Goal: Find specific page/section: Find specific page/section

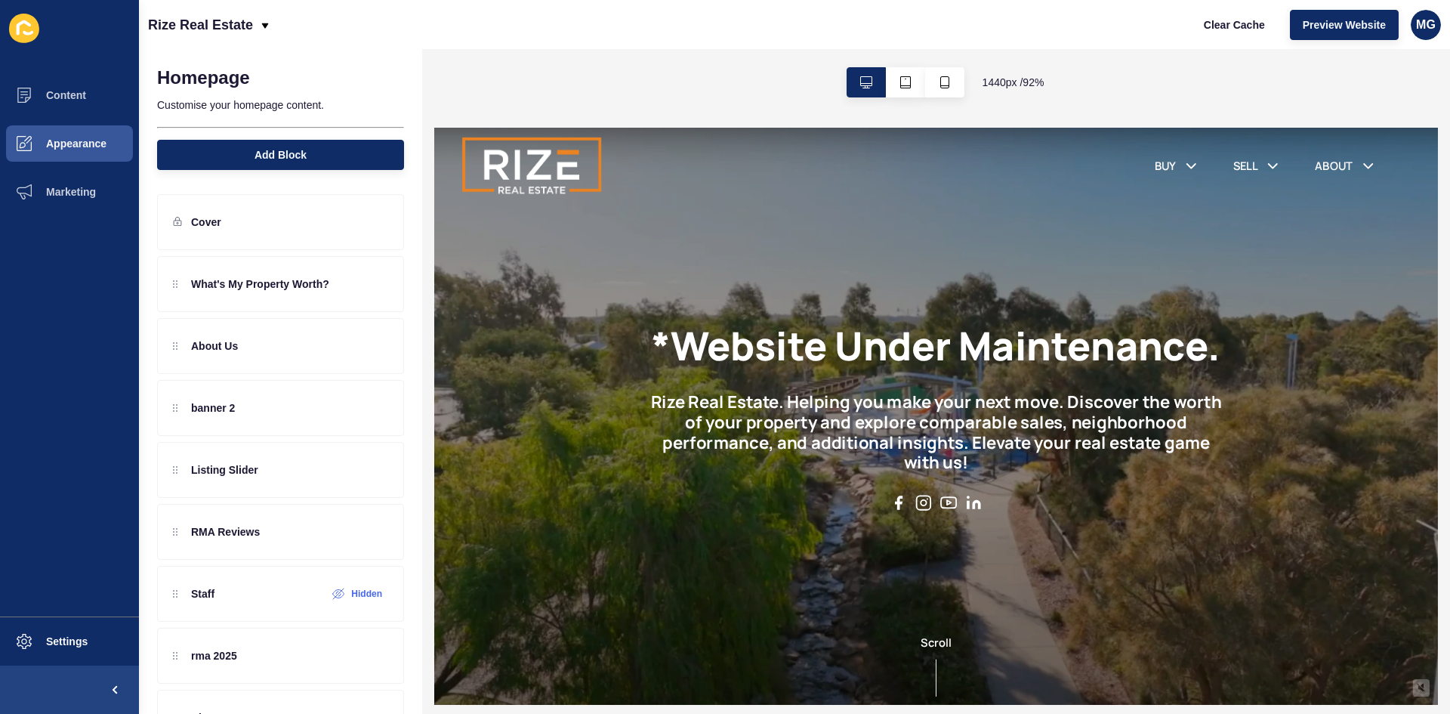
scroll to position [118, 0]
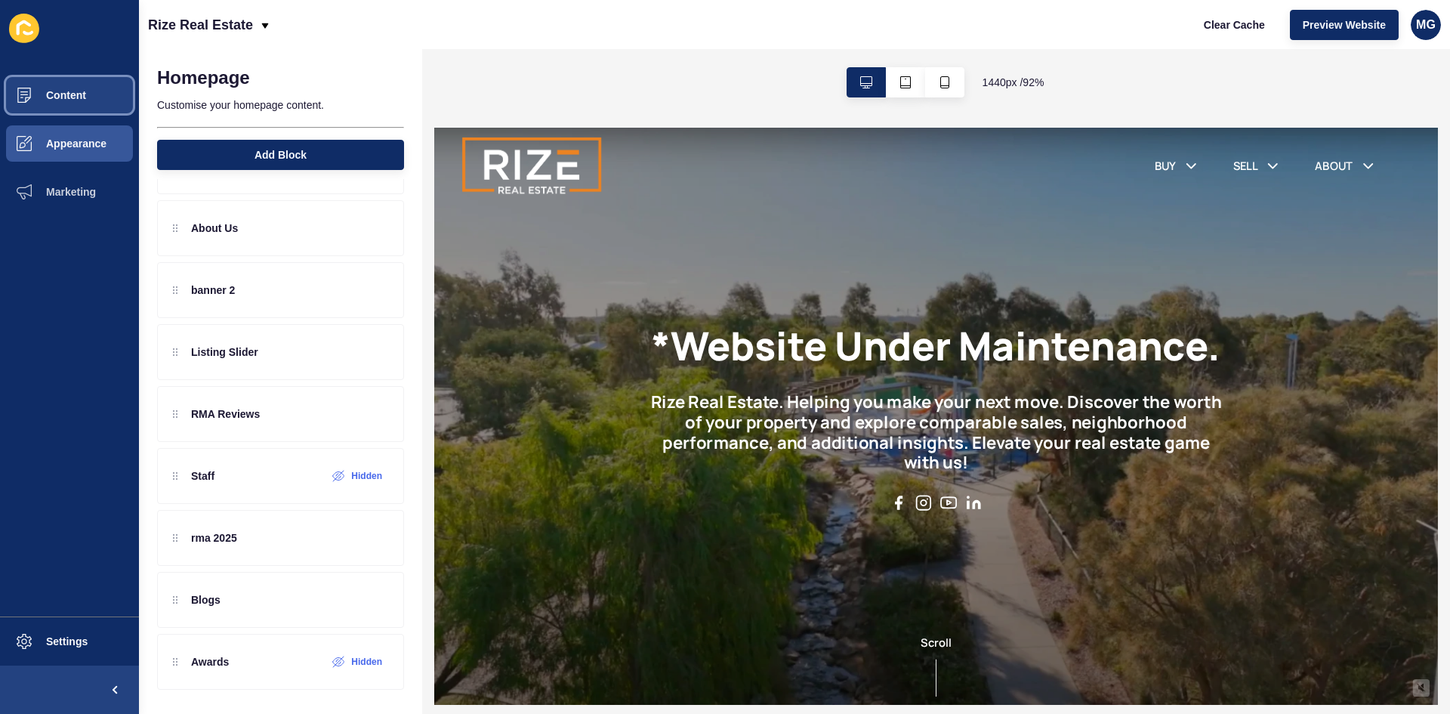
click at [74, 96] on span "Content" at bounding box center [42, 95] width 88 height 12
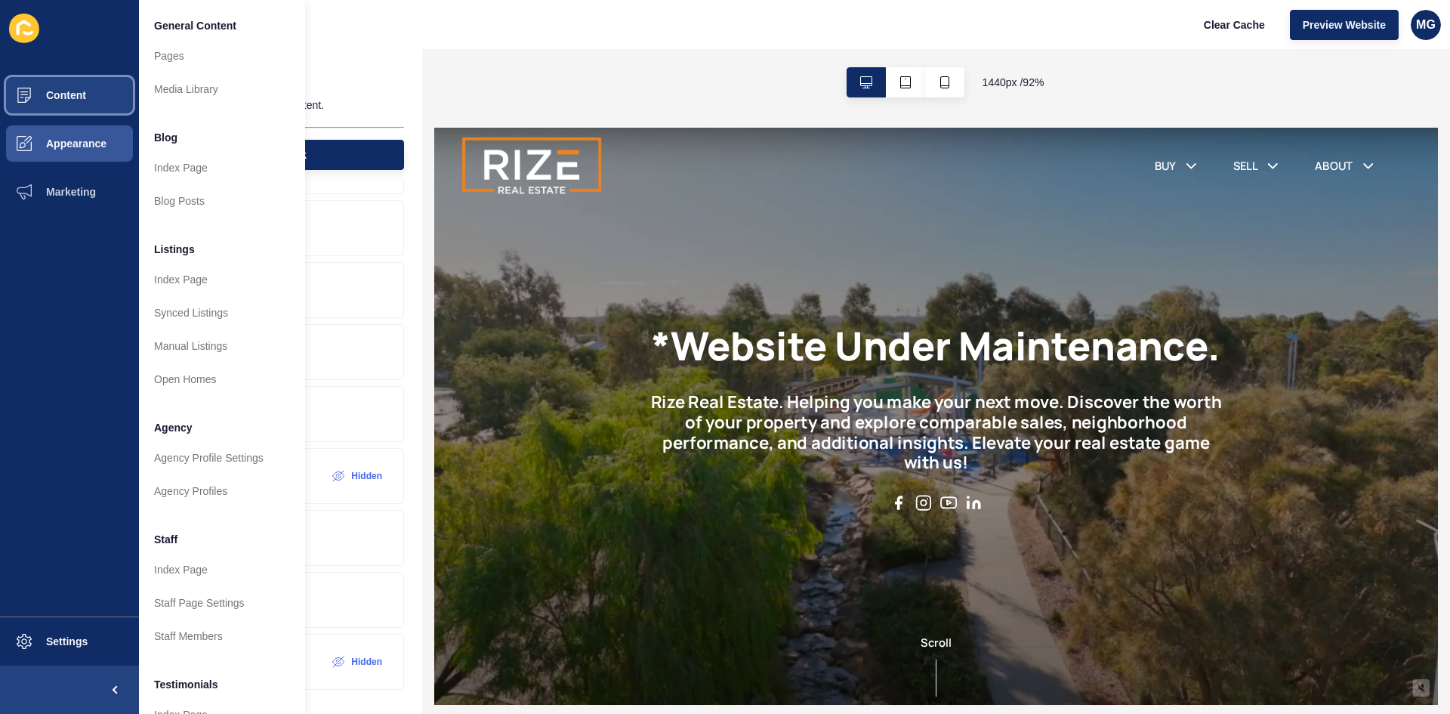
click at [69, 101] on button "Content" at bounding box center [69, 95] width 139 height 48
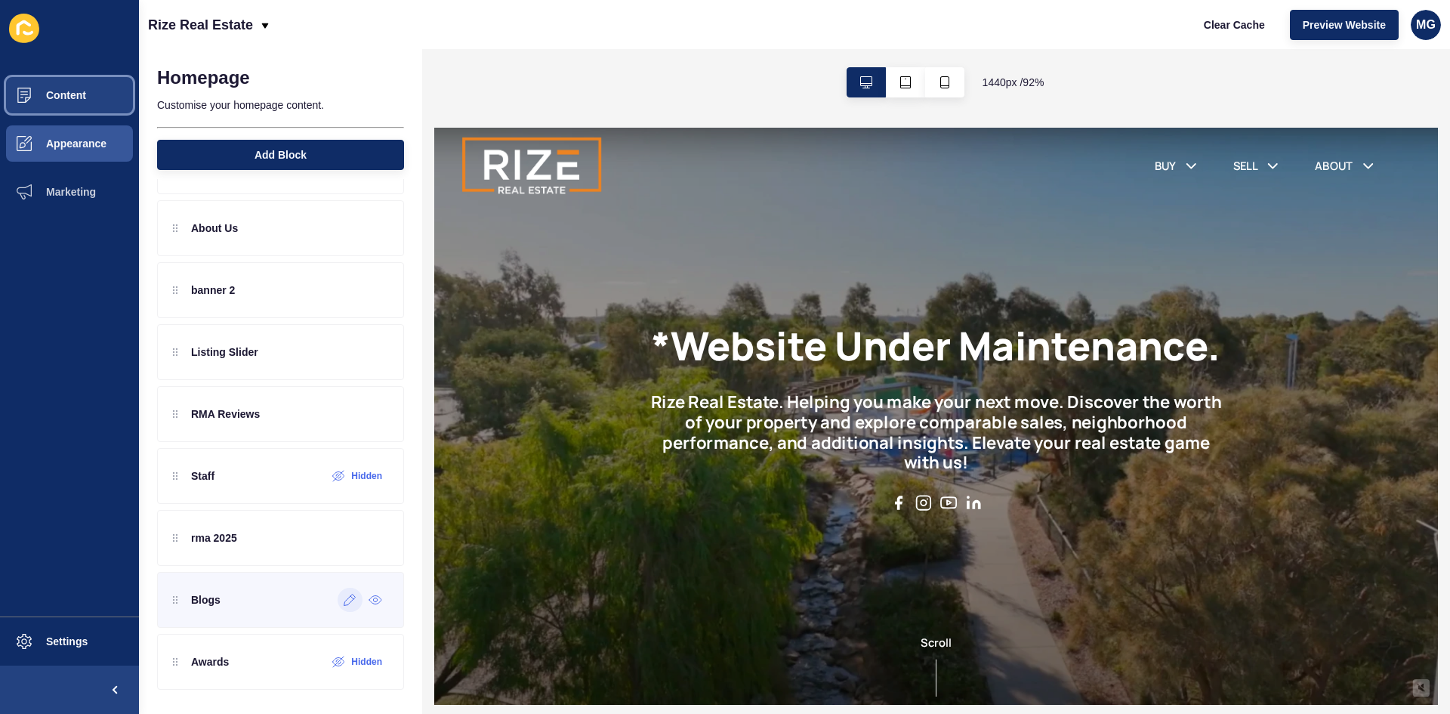
click at [344, 601] on icon at bounding box center [350, 599] width 13 height 12
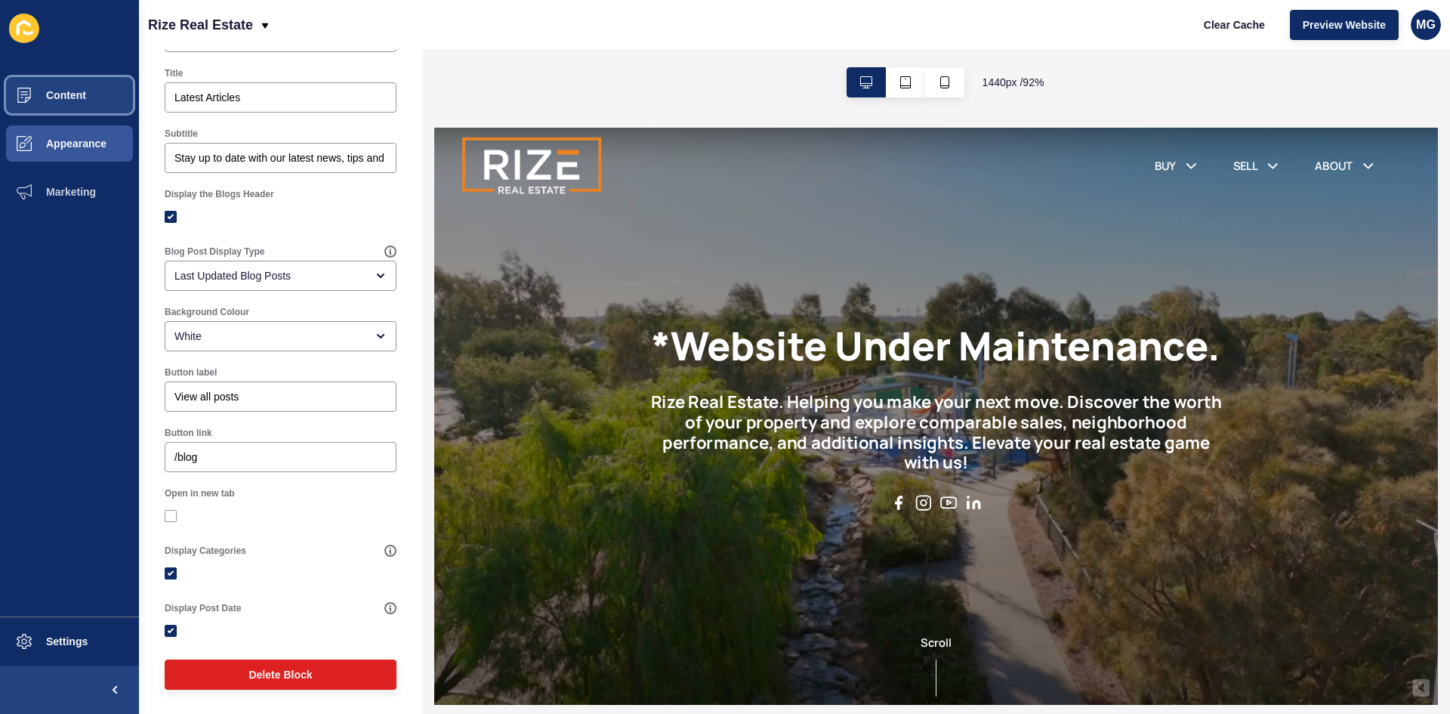
scroll to position [176, 0]
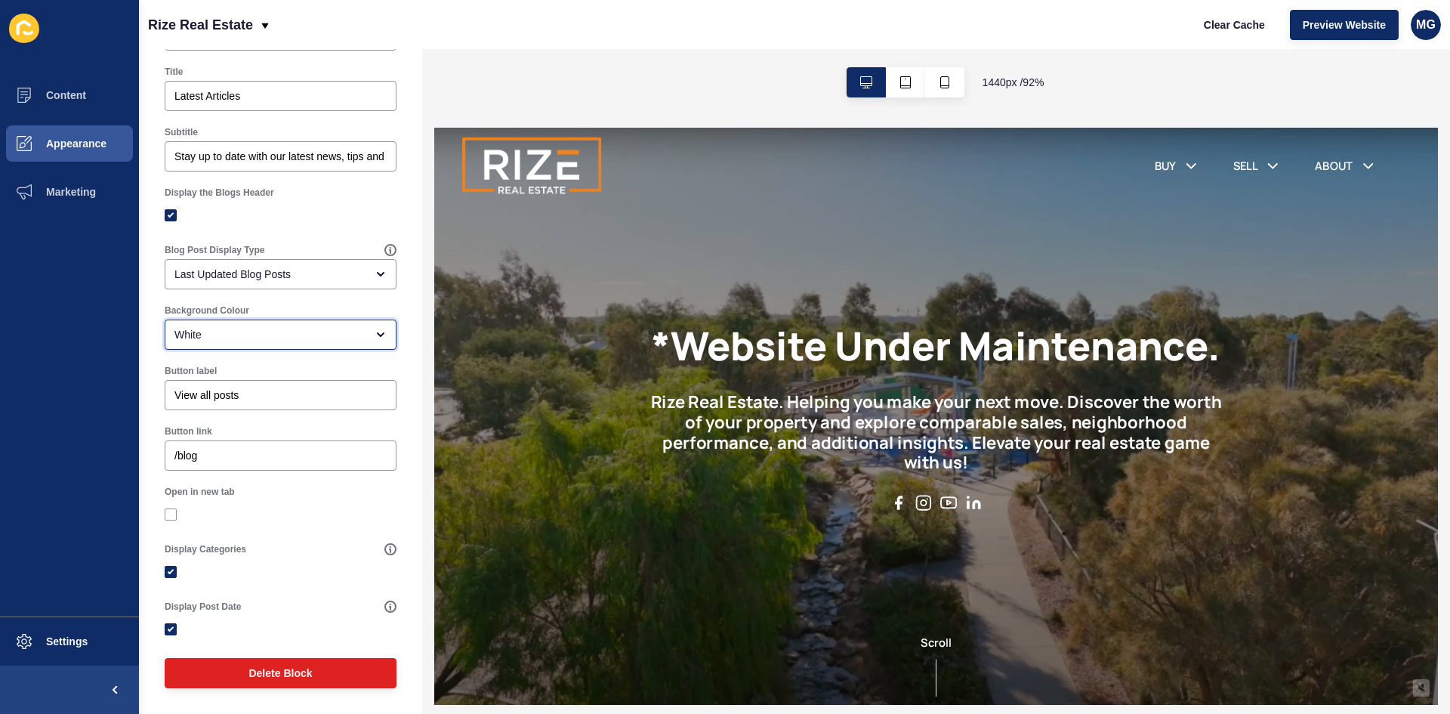
click at [199, 336] on div "White" at bounding box center [269, 334] width 191 height 15
click at [483, 71] on div "1440 px / 92 %" at bounding box center [936, 82] width 1028 height 66
click at [87, 106] on button "Content" at bounding box center [69, 95] width 139 height 48
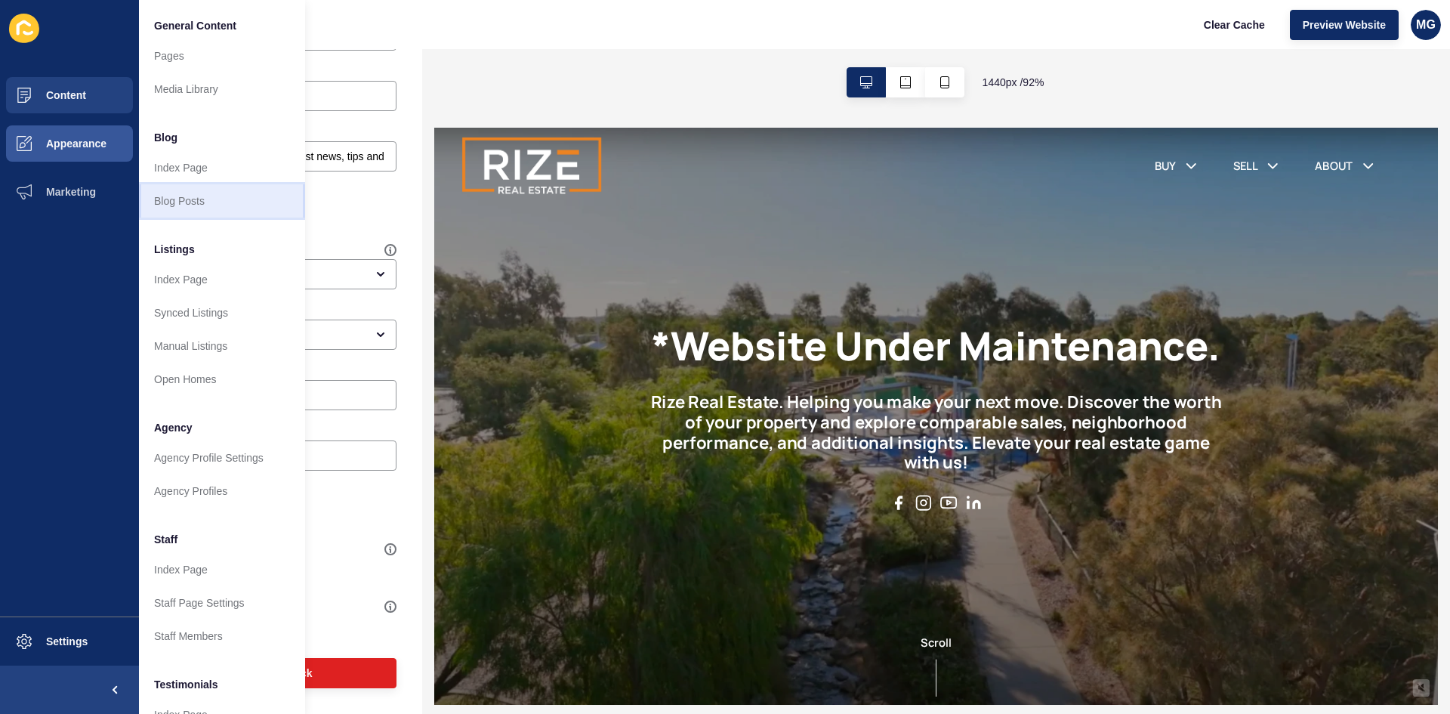
click at [200, 203] on link "Blog Posts" at bounding box center [222, 200] width 166 height 33
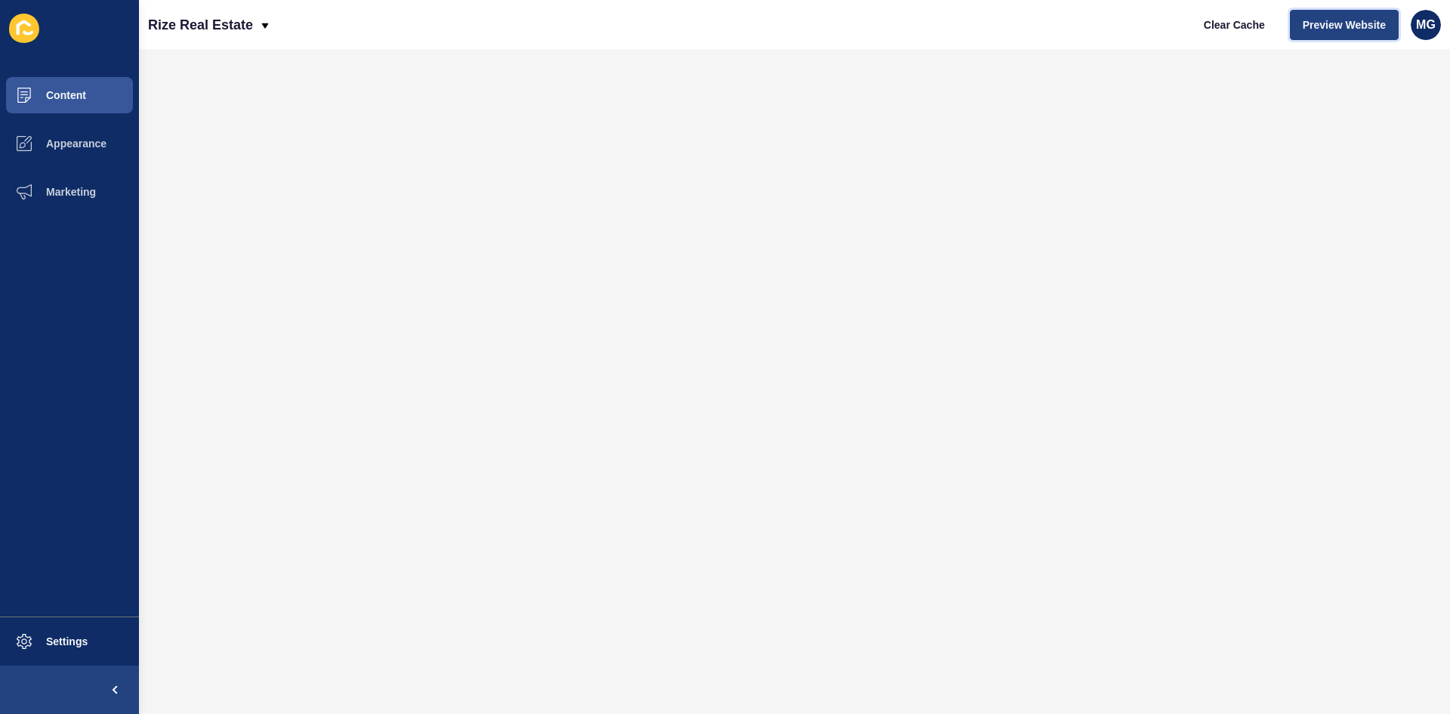
click at [1350, 22] on span "Preview Website" at bounding box center [1343, 24] width 83 height 15
click at [1353, 21] on span "Preview Website" at bounding box center [1343, 24] width 83 height 15
click at [76, 88] on button "Content" at bounding box center [69, 95] width 139 height 48
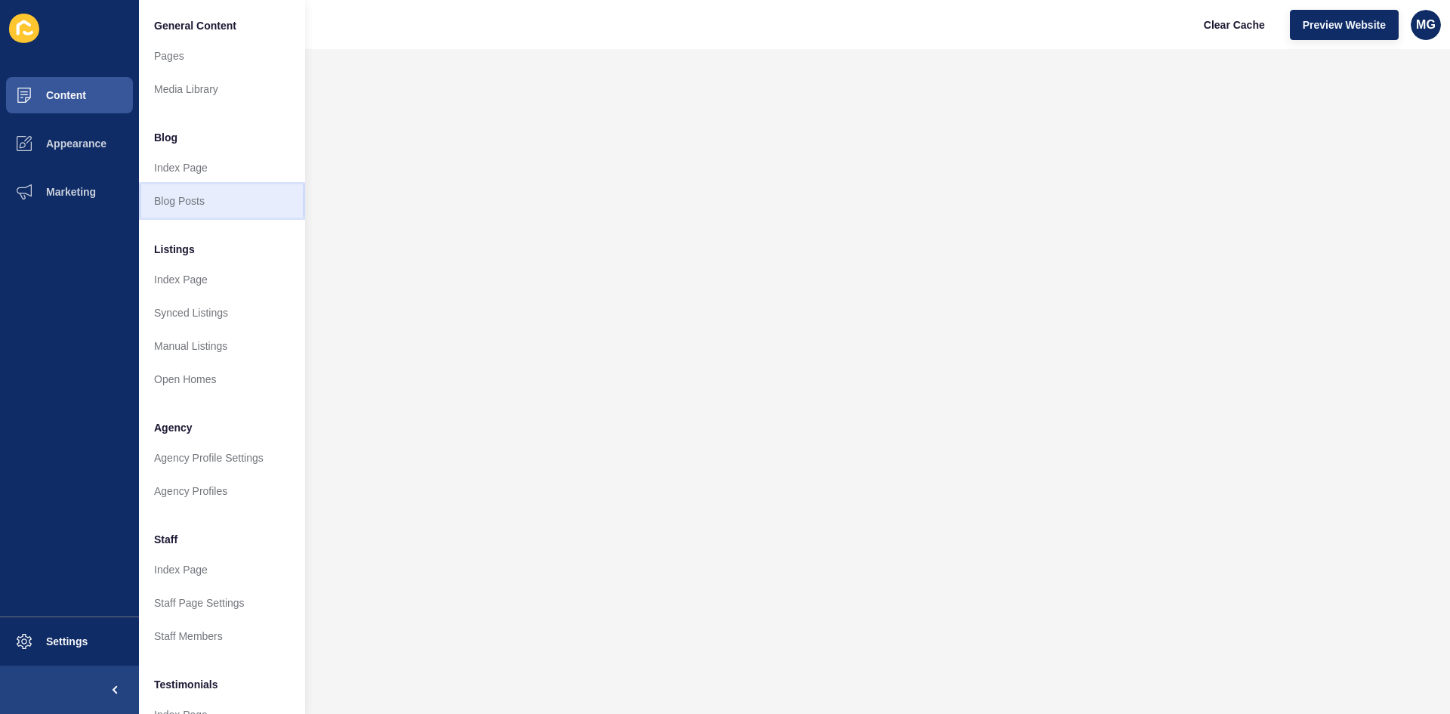
click at [211, 205] on link "Blog Posts" at bounding box center [222, 200] width 166 height 33
